Goal: Check status

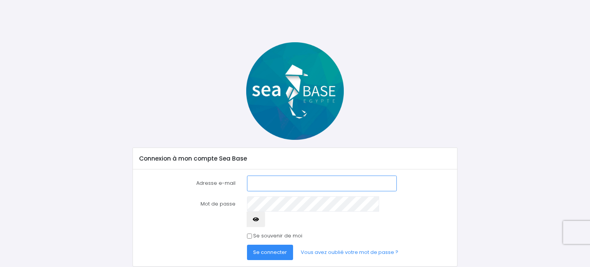
type input "kryst.elle.925@orange.fr"
click at [268, 249] on span "Se connecter" at bounding box center [270, 252] width 34 height 7
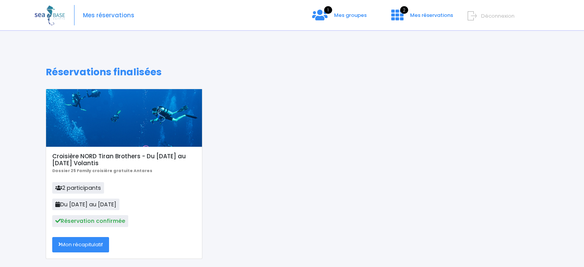
click at [95, 247] on link "Mon récapitulatif" at bounding box center [80, 244] width 57 height 15
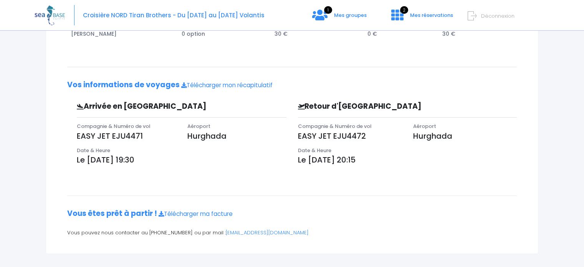
scroll to position [191, 0]
